Goal: Navigation & Orientation: Locate item on page

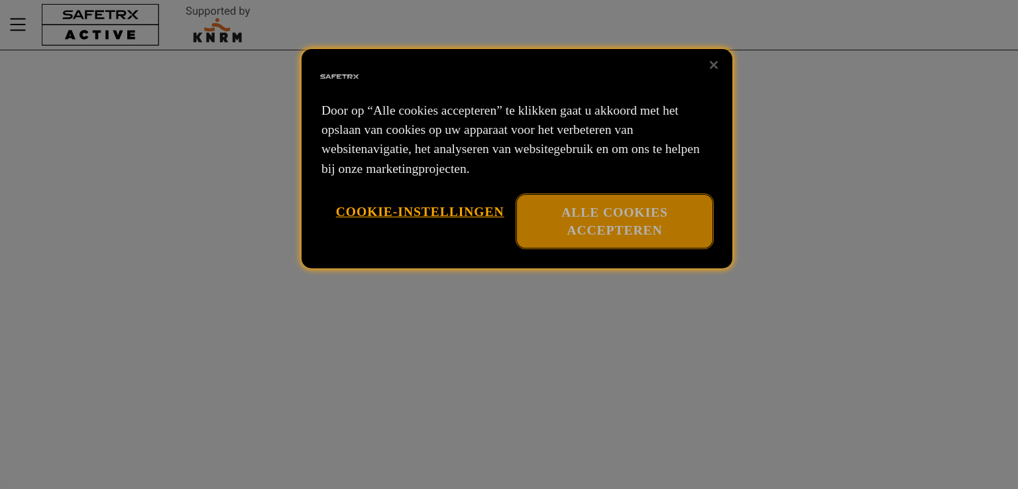
click at [582, 215] on button "Alle cookies accepteren" at bounding box center [615, 222] width 196 height 54
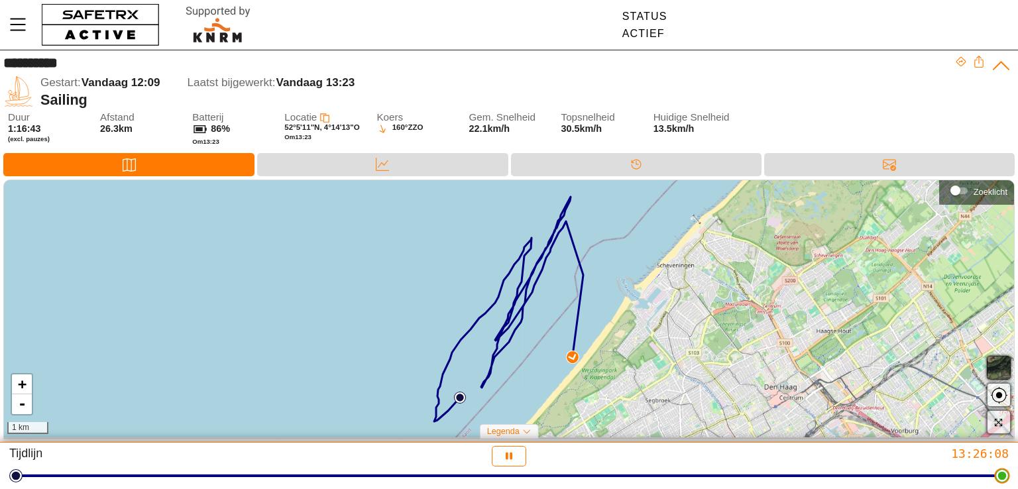
drag, startPoint x: 1000, startPoint y: 475, endPoint x: 1018, endPoint y: 462, distance: 22.3
click at [1018, 462] on html "**********" at bounding box center [509, 244] width 1018 height 489
click at [29, 386] on link "+" at bounding box center [22, 385] width 20 height 20
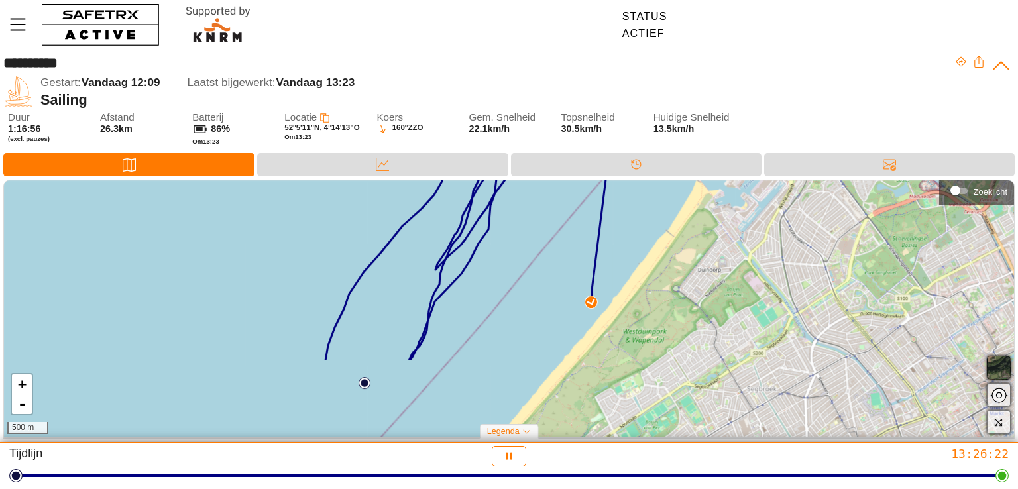
drag, startPoint x: 552, startPoint y: 383, endPoint x: 506, endPoint y: 280, distance: 113.1
click at [506, 280] on div "+ - 500 m" at bounding box center [509, 309] width 1010 height 258
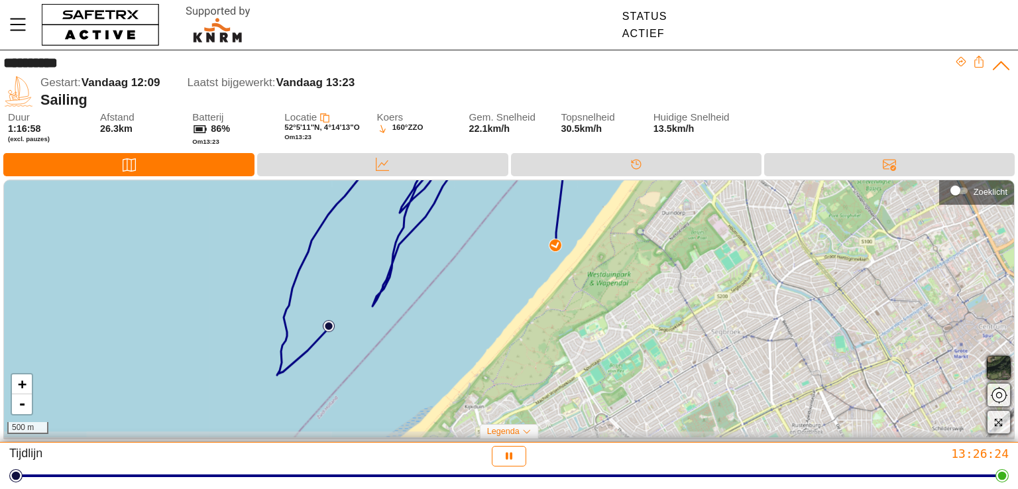
drag, startPoint x: 494, startPoint y: 327, endPoint x: 458, endPoint y: 270, distance: 67.3
click at [458, 270] on div "+ - 500 m" at bounding box center [509, 309] width 1010 height 258
click at [25, 388] on link "+" at bounding box center [22, 385] width 20 height 20
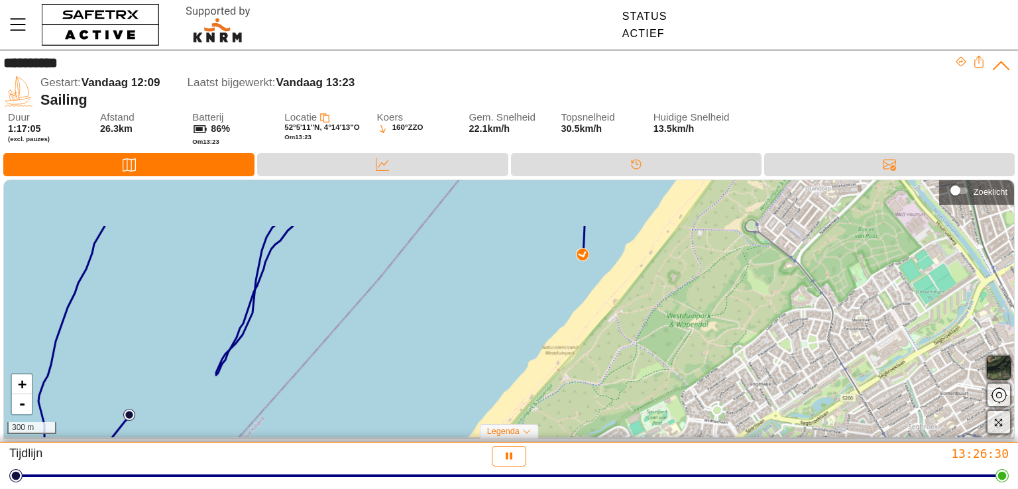
drag, startPoint x: 532, startPoint y: 336, endPoint x: 512, endPoint y: 408, distance: 74.3
click at [512, 408] on div "+ - 300 m" at bounding box center [509, 309] width 1010 height 258
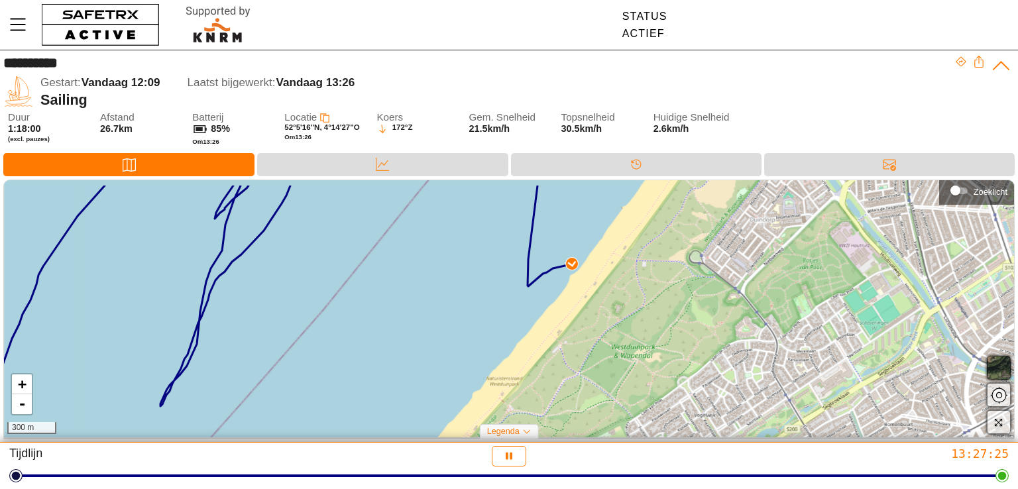
drag, startPoint x: 452, startPoint y: 312, endPoint x: 396, endPoint y: 343, distance: 63.8
click at [396, 343] on div "+ - 300 m" at bounding box center [509, 309] width 1010 height 258
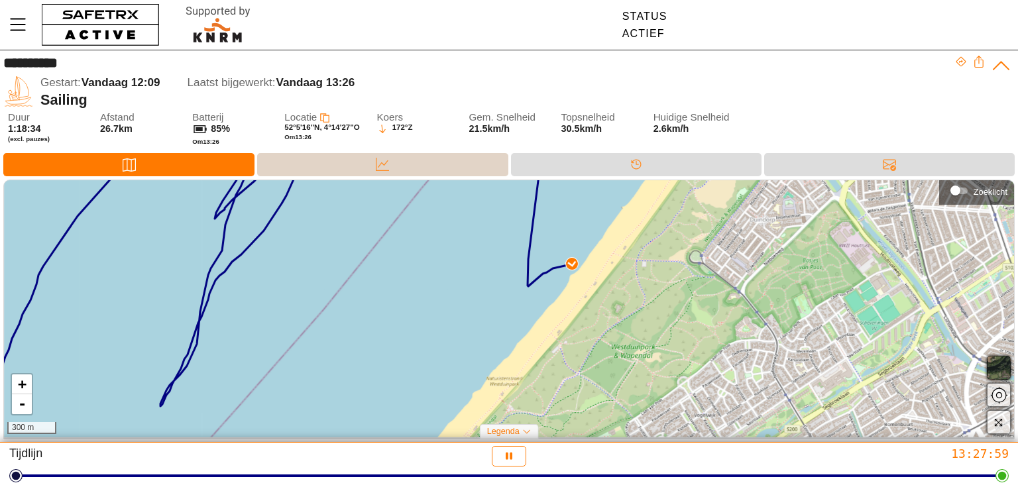
click at [453, 156] on div "Data" at bounding box center [382, 164] width 251 height 23
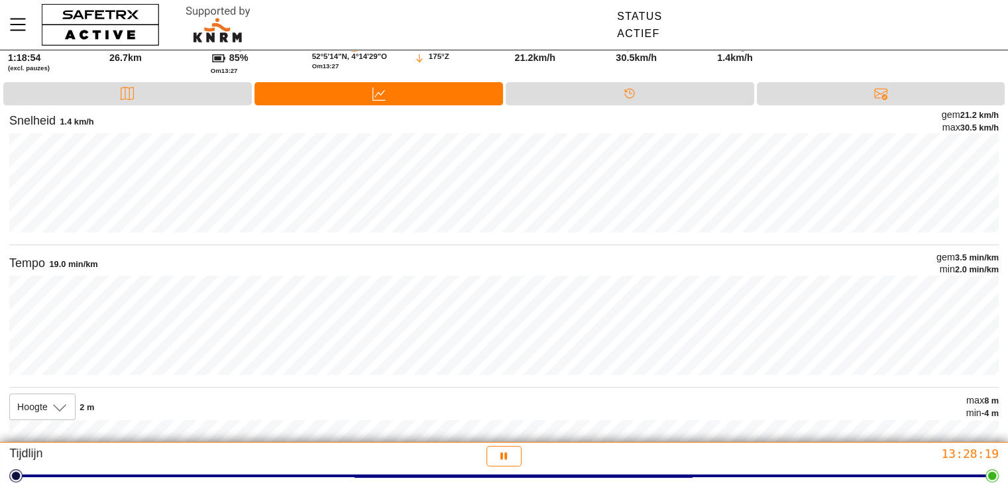
scroll to position [70, 0]
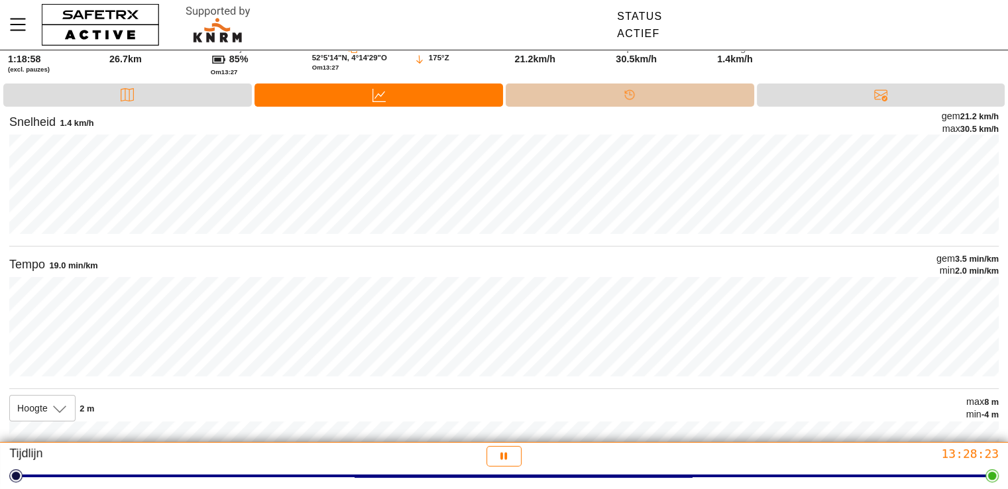
click at [623, 99] on icon at bounding box center [629, 94] width 13 height 13
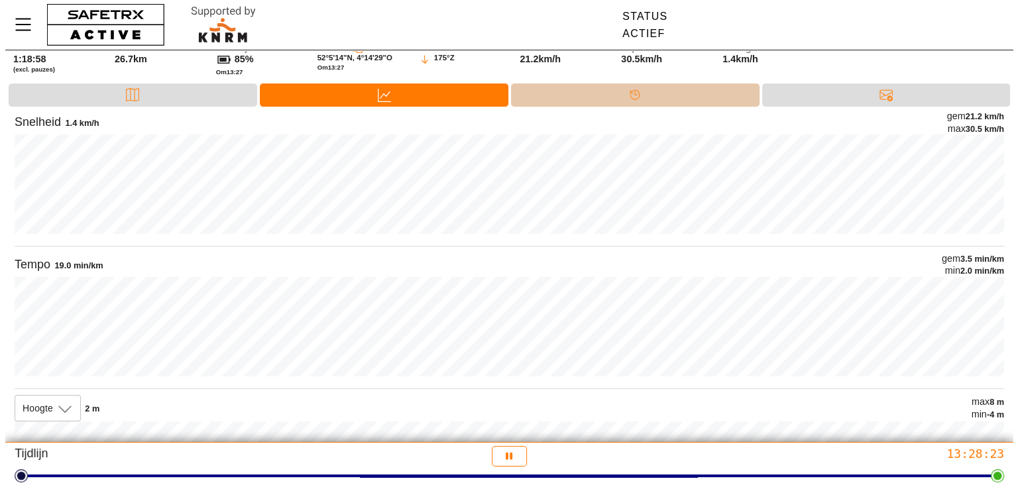
scroll to position [0, 0]
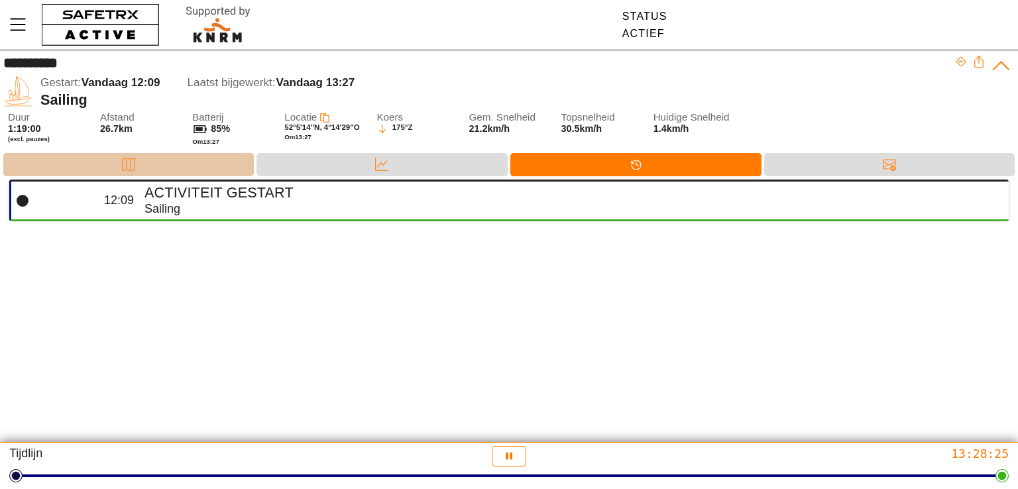
click at [189, 162] on div "Kaart" at bounding box center [128, 164] width 251 height 23
